Goal: Communication & Community: Answer question/provide support

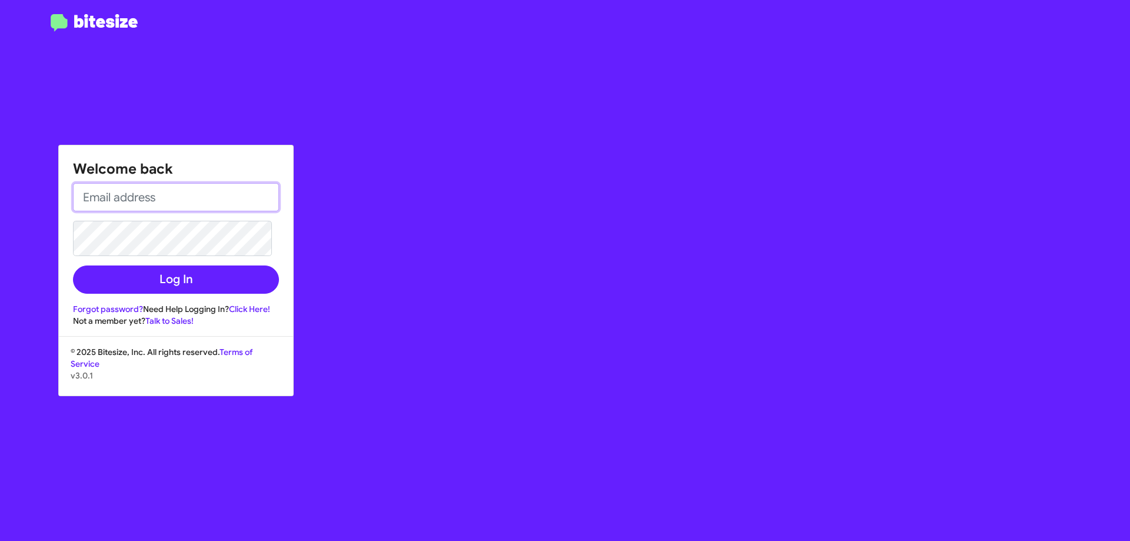
type input "[EMAIL_ADDRESS][DOMAIN_NAME]"
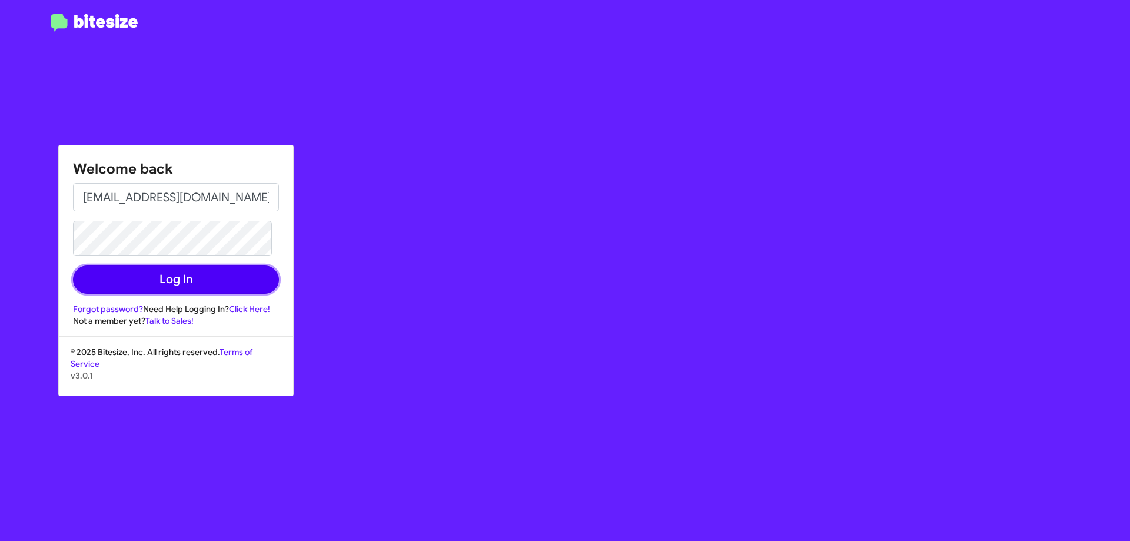
click at [170, 280] on button "Log In" at bounding box center [176, 279] width 206 height 28
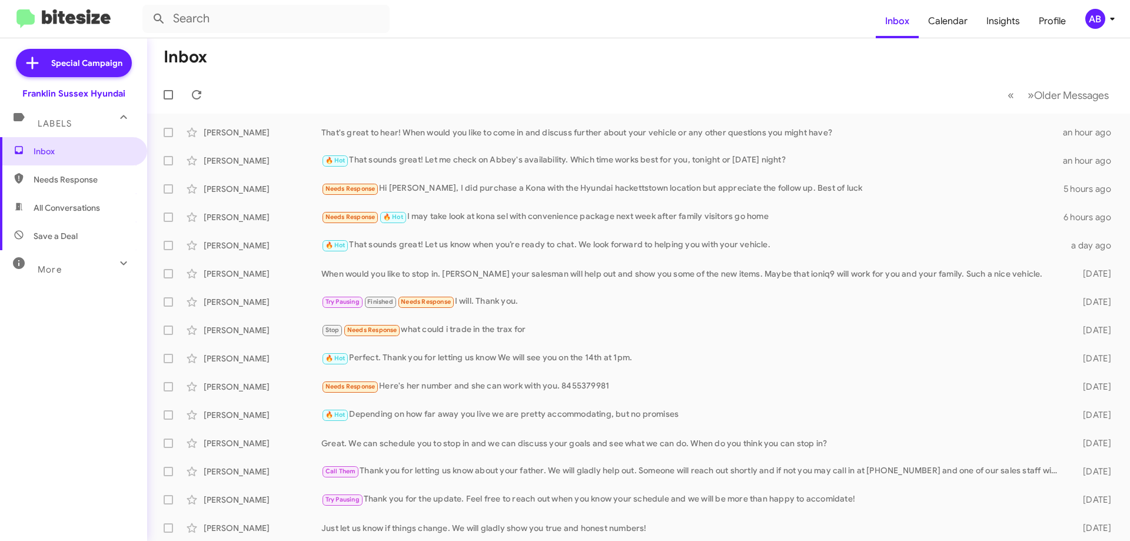
click at [411, 163] on div "🔥 Hot That sounds great! Let me check on Abbey's availability. Which time works…" at bounding box center [691, 161] width 741 height 14
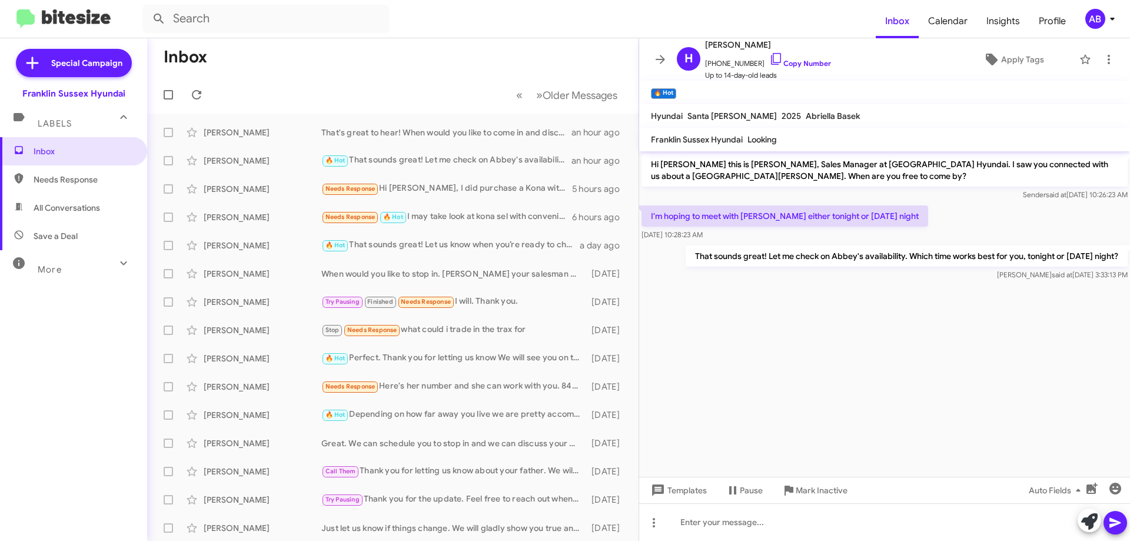
click at [659, 61] on icon at bounding box center [660, 59] width 14 height 14
